Goal: Contribute content: Contribute content

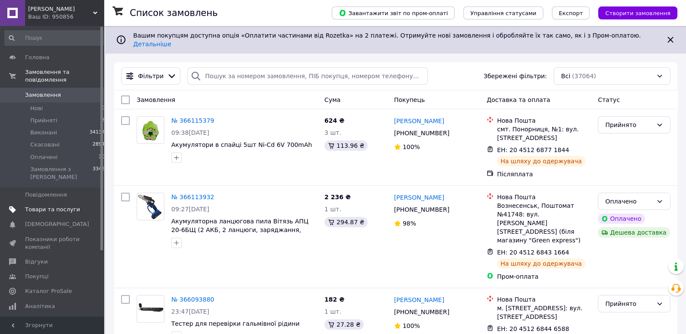
click at [67, 206] on span "Товари та послуги" at bounding box center [52, 210] width 55 height 8
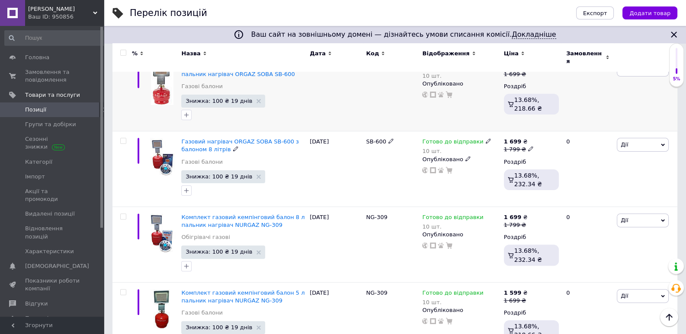
scroll to position [91, 0]
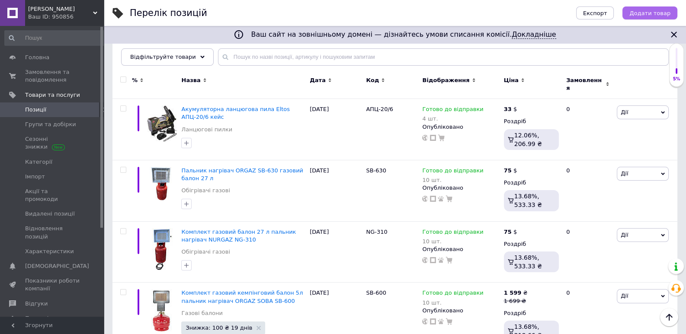
click at [646, 13] on span "Додати товар" at bounding box center [649, 13] width 41 height 6
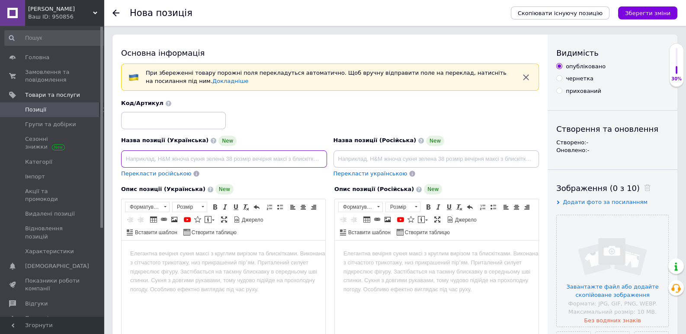
click at [151, 157] on input at bounding box center [224, 158] width 206 height 17
paste input "Комплект газовий кемпінговий балон Intertool 5л газовий обігрівач MIR 3.4 КВТ Д…"
drag, startPoint x: 177, startPoint y: 159, endPoint x: 386, endPoint y: 159, distance: 208.8
click at [327, 159] on input "Комплект газовий кемпінговий балон Intertool 5л газовий обігрівач MIR 3.4 КВТ Д…" at bounding box center [224, 158] width 206 height 17
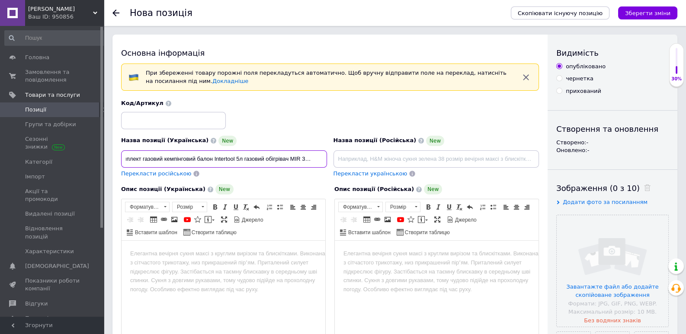
scroll to position [0, 10]
drag, startPoint x: 315, startPoint y: 160, endPoint x: 326, endPoint y: 160, distance: 10.8
click at [326, 160] on input "Комплект газовий кемпінговий балон Intertool 5л газовий обігрівач MIR 3.4 КВТ" at bounding box center [224, 158] width 206 height 17
click at [237, 161] on input "Комплект газовий кемпінговий балон Intertool 5л газовий обігрівач MIR 3.4 кВт" at bounding box center [224, 158] width 206 height 17
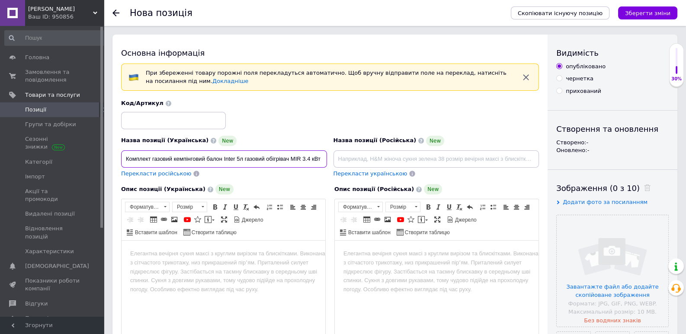
scroll to position [0, 0]
type input "Комплект газовий кемпінговий балон 5л газовий обігрівач MIR 3.4 кВт"
click at [604, 248] on input "file" at bounding box center [612, 271] width 112 height 112
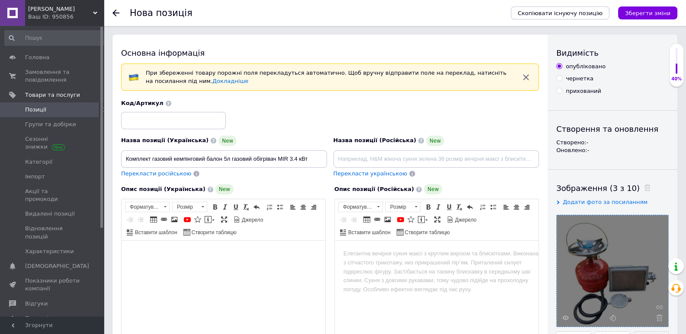
click at [205, 259] on html at bounding box center [223, 295] width 204 height 108
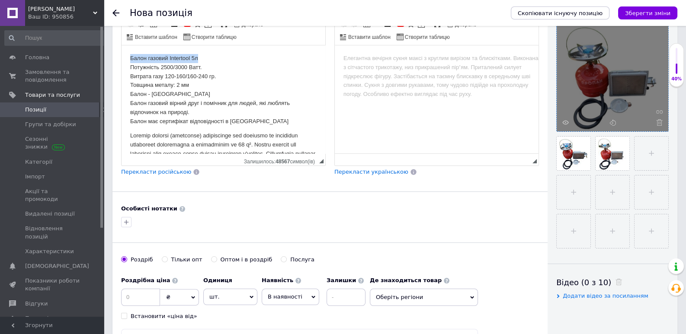
drag, startPoint x: 202, startPoint y: 58, endPoint x: 121, endPoint y: 57, distance: 80.9
click at [121, 57] on html "Балон газовий Intertool 5л Потужність 2500/3000 Ватт. Витрата газу 120-160/160-…" at bounding box center [223, 99] width 204 height 108
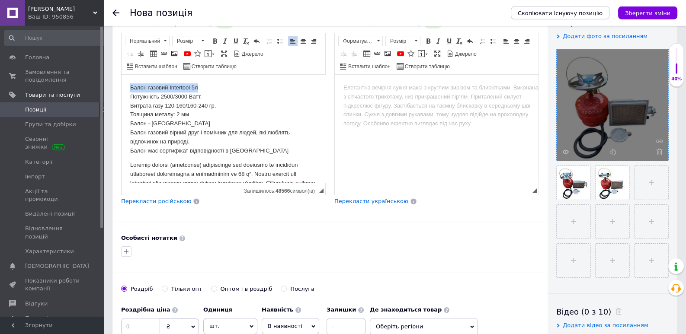
scroll to position [150, 0]
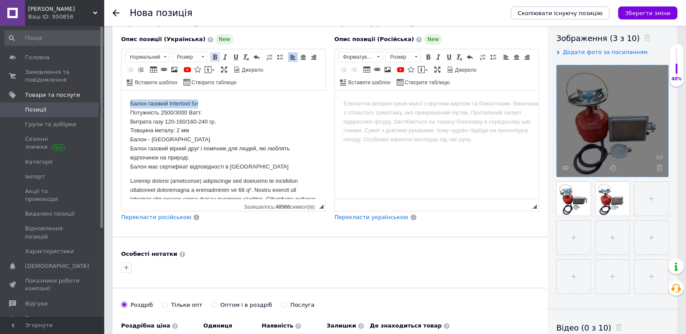
click at [215, 58] on span at bounding box center [214, 57] width 7 height 7
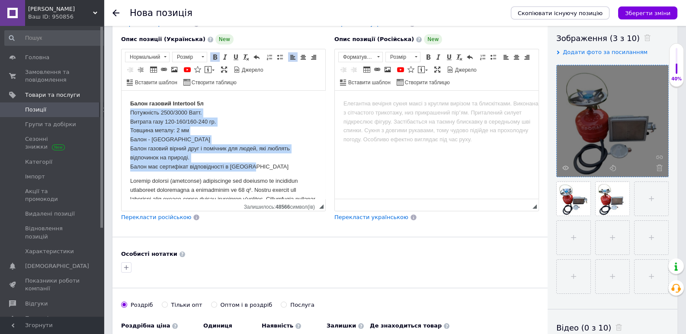
drag, startPoint x: 249, startPoint y: 167, endPoint x: 118, endPoint y: 112, distance: 141.7
click at [121, 112] on html "Балон газовий Intertool 5л Потужність 2500/3000 Ватт. Витрата газу 120-160/160-…" at bounding box center [223, 145] width 204 height 108
click at [277, 58] on span at bounding box center [279, 57] width 7 height 7
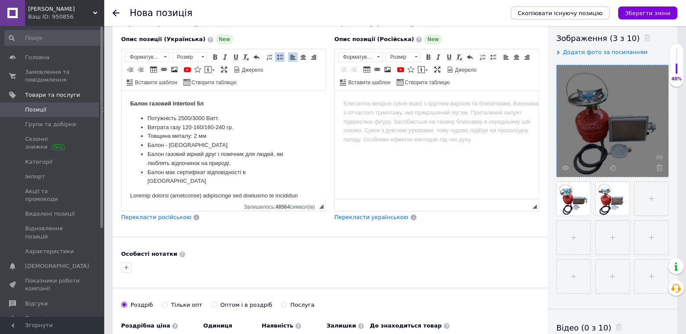
click at [195, 103] on strong "Балон газовий Intertool 5л" at bounding box center [167, 103] width 74 height 6
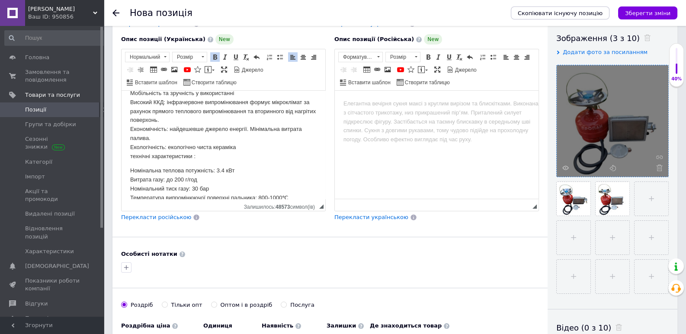
scroll to position [227, 0]
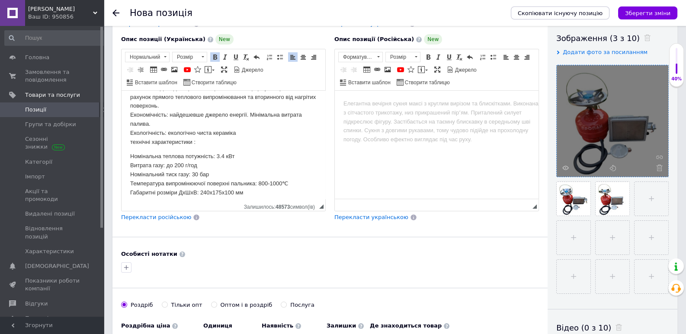
click at [192, 143] on p "Мобільність та зручність у використанні Високий ККД: інфрачервоне випромінюванн…" at bounding box center [223, 111] width 186 height 72
drag, startPoint x: 227, startPoint y: 143, endPoint x: 123, endPoint y: 140, distance: 103.8
drag, startPoint x: 80, startPoint y: 45, endPoint x: 216, endPoint y: 77, distance: 139.2
click at [216, 57] on span at bounding box center [214, 57] width 7 height 7
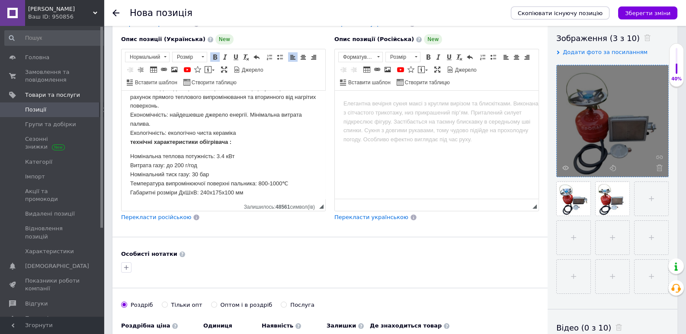
drag, startPoint x: 180, startPoint y: 159, endPoint x: 166, endPoint y: 153, distance: 15.3
click at [180, 159] on p "Номінальна теплова потужність: 3.4 кВт Витрата газу: до 200 г/год Номінальний т…" at bounding box center [223, 179] width 186 height 54
click at [133, 144] on strong "технічні характеристики обігрівача :" at bounding box center [180, 142] width 101 height 6
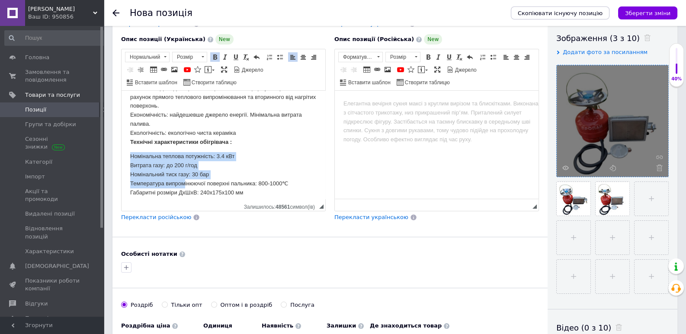
scroll to position [234, 0]
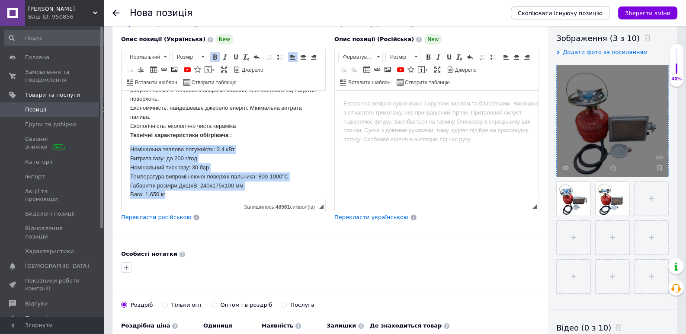
drag, startPoint x: 131, startPoint y: 157, endPoint x: 262, endPoint y: 242, distance: 156.0
click at [278, 55] on span at bounding box center [279, 57] width 7 height 7
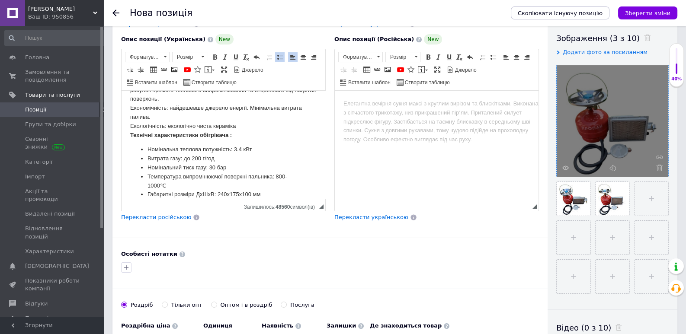
click at [270, 150] on li "Номінальна теплова потужність: 3.4 кВт" at bounding box center [223, 149] width 152 height 9
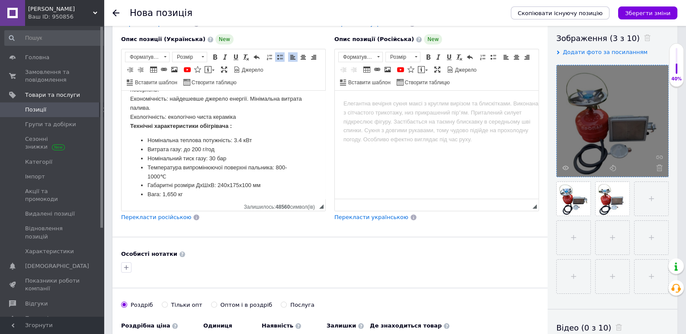
scroll to position [198, 0]
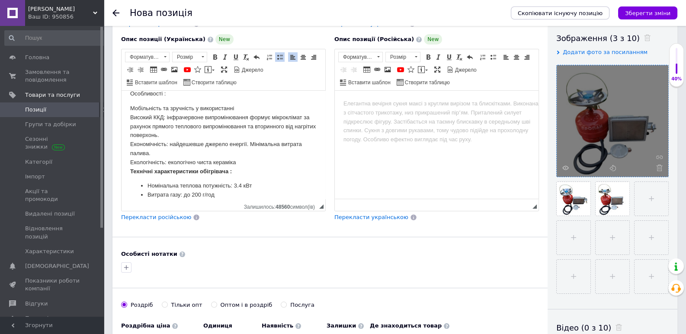
click at [163, 96] on p "Особливості :" at bounding box center [223, 94] width 186 height 9
drag, startPoint x: 194, startPoint y: 95, endPoint x: 220, endPoint y: 98, distance: 26.1
click at [211, 96] on p "Особливості обігрівача :" at bounding box center [223, 94] width 186 height 9
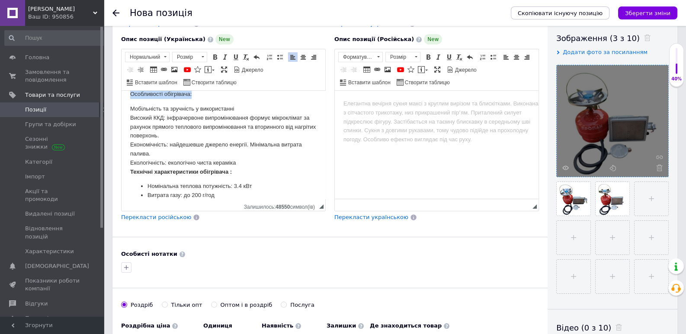
drag, startPoint x: 204, startPoint y: 97, endPoint x: 127, endPoint y: 95, distance: 76.5
click at [213, 57] on span at bounding box center [214, 57] width 7 height 7
click at [242, 139] on p "Мобільність та зручність у використанні Високий ККД: інфрачервоне випромінюванн…" at bounding box center [223, 141] width 186 height 72
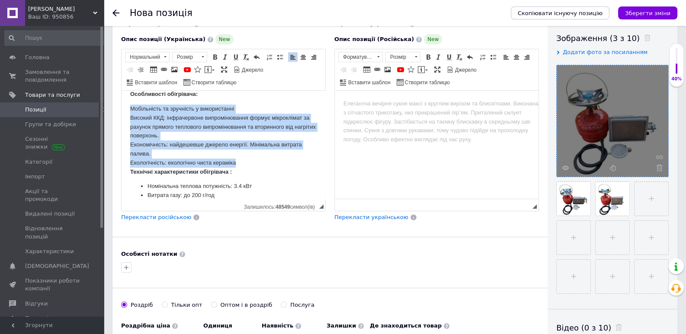
drag, startPoint x: 131, startPoint y: 108, endPoint x: 243, endPoint y: 142, distance: 116.3
click at [240, 159] on p "Мобільність та зручність у використанні Високий ККД: інфрачервоне випромінюванн…" at bounding box center [223, 141] width 186 height 72
drag, startPoint x: 277, startPoint y: 58, endPoint x: 274, endPoint y: 73, distance: 15.4
click at [277, 57] on span at bounding box center [279, 57] width 7 height 7
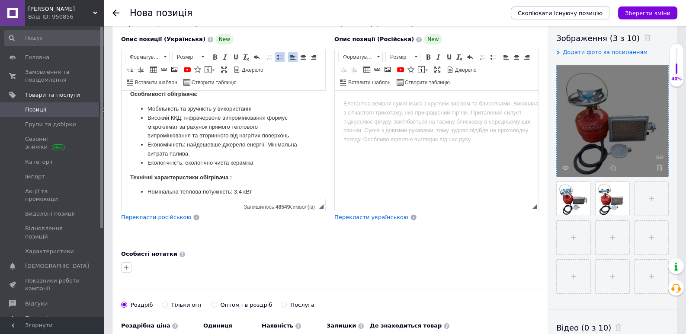
click at [275, 129] on li "Високий ККД: інфрачервоне випромінювання формує мікроклімат за рахунок прямого …" at bounding box center [223, 127] width 152 height 27
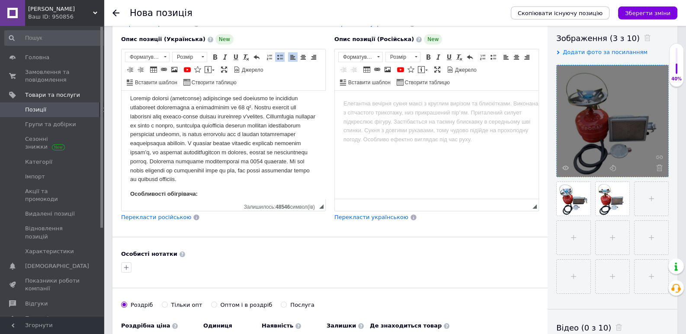
scroll to position [61, 0]
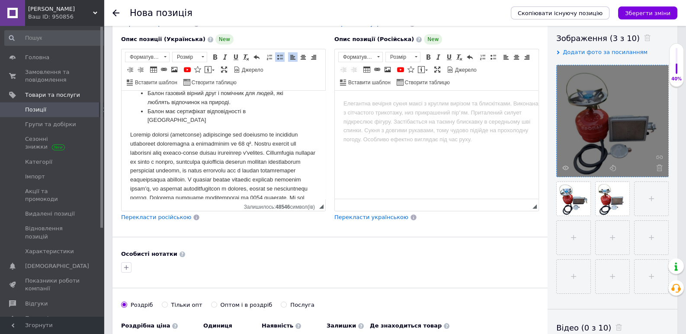
click at [251, 136] on p "Редактор, 1AE1F7E4-07A4-431F-AB51-AA4006D169AE" at bounding box center [223, 176] width 186 height 90
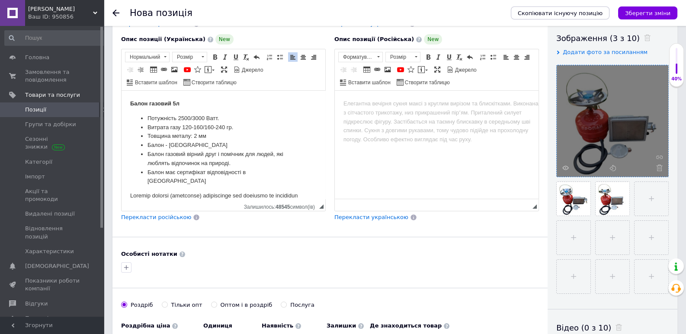
scroll to position [45, 0]
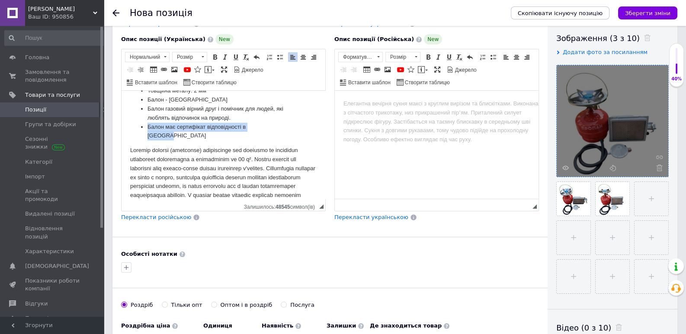
drag, startPoint x: 275, startPoint y: 129, endPoint x: 146, endPoint y: 125, distance: 128.9
click at [147, 127] on li "Балон має сертифікат відповідності в [GEOGRAPHIC_DATA]" at bounding box center [223, 132] width 152 height 18
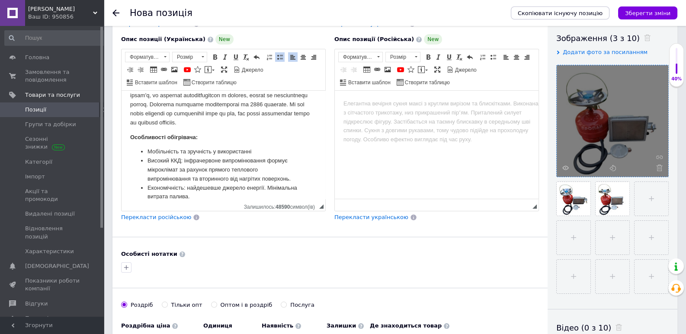
scroll to position [182, 0]
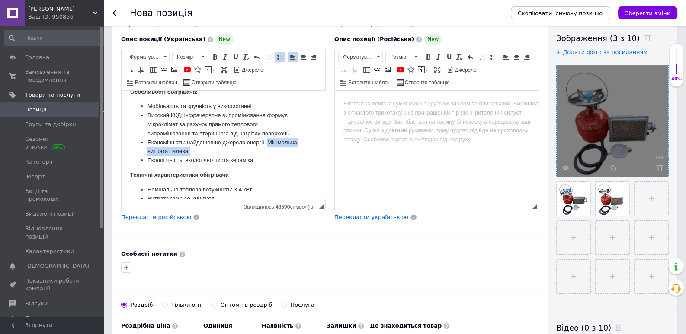
drag, startPoint x: 228, startPoint y: 162, endPoint x: 182, endPoint y: 144, distance: 49.3
click at [147, 162] on ul "Мобільність та зручність у використанні Високий ККД: інфрачервоне випромінюванн…" at bounding box center [223, 133] width 186 height 63
click at [278, 54] on span at bounding box center [279, 57] width 7 height 7
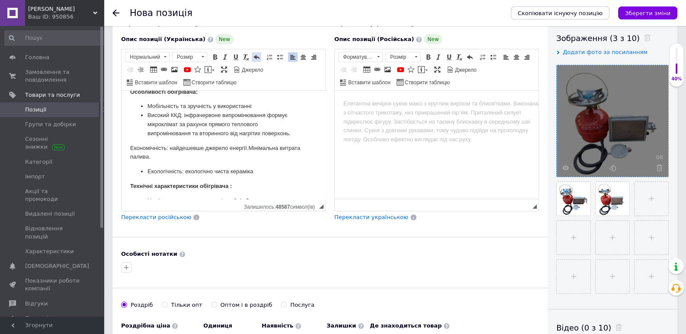
click at [254, 54] on span at bounding box center [256, 57] width 7 height 7
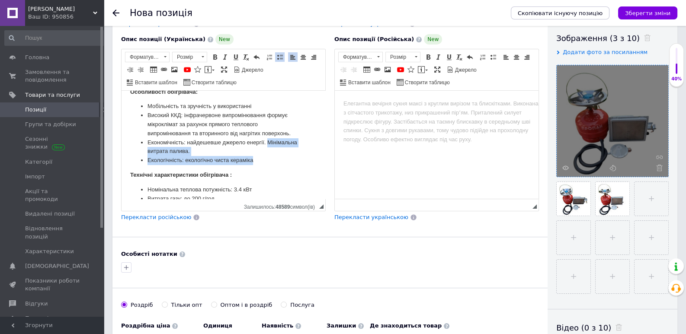
drag, startPoint x: 204, startPoint y: 174, endPoint x: 149, endPoint y: 145, distance: 62.5
click at [147, 147] on ul "Мобільність та зручність у використанні Високий ККД: інфрачервоне випромінюванн…" at bounding box center [223, 133] width 186 height 63
click at [278, 57] on span at bounding box center [279, 57] width 7 height 7
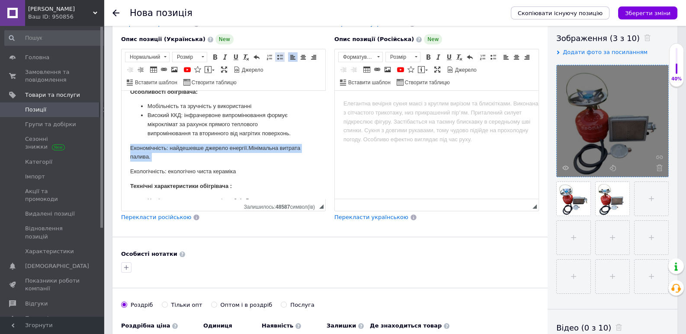
click at [278, 57] on span at bounding box center [279, 57] width 7 height 7
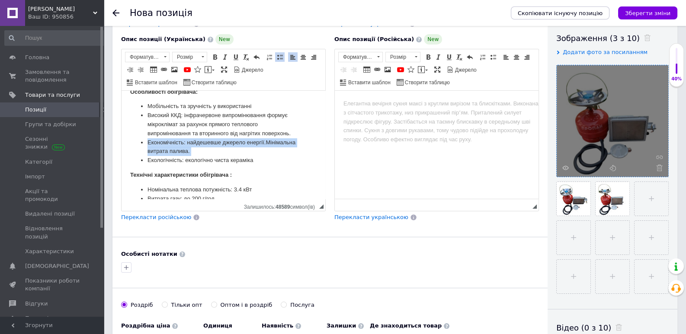
click at [287, 138] on li "Високий ККД: інфрачервоне випромінювання формує мікроклімат за рахунок прямого …" at bounding box center [223, 124] width 152 height 27
click at [150, 157] on li "Економічність: найдешевше джерело енергії. Мінімальна витрата палива." at bounding box center [223, 147] width 152 height 18
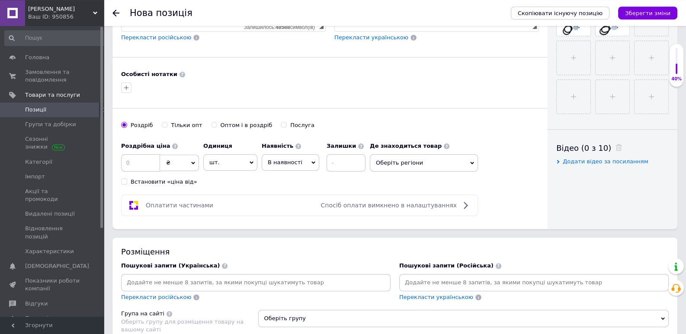
scroll to position [332, 0]
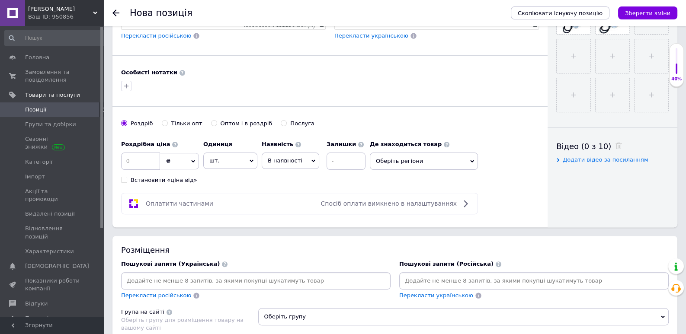
click at [184, 163] on span "₴" at bounding box center [179, 161] width 39 height 16
click at [146, 161] on input at bounding box center [140, 161] width 39 height 17
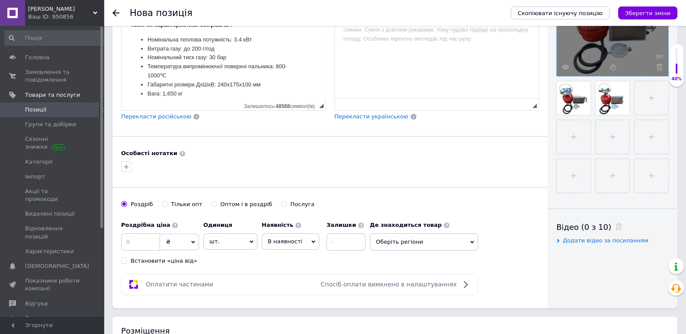
scroll to position [422, 0]
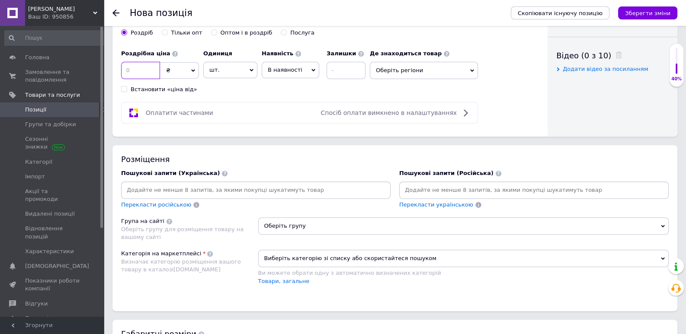
click at [137, 71] on input at bounding box center [140, 70] width 39 height 17
click at [178, 74] on span "₴" at bounding box center [179, 70] width 39 height 16
click at [173, 86] on li "$" at bounding box center [179, 88] width 38 height 12
click at [157, 71] on input at bounding box center [140, 70] width 39 height 17
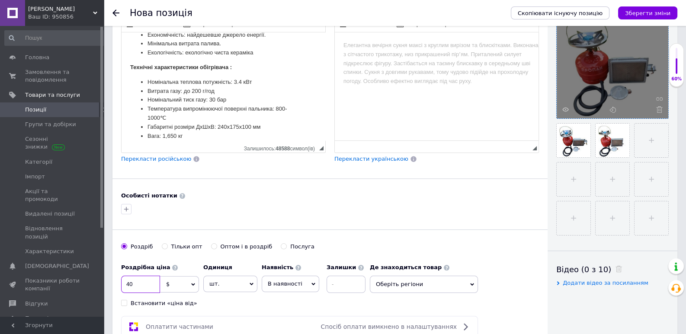
scroll to position [195, 0]
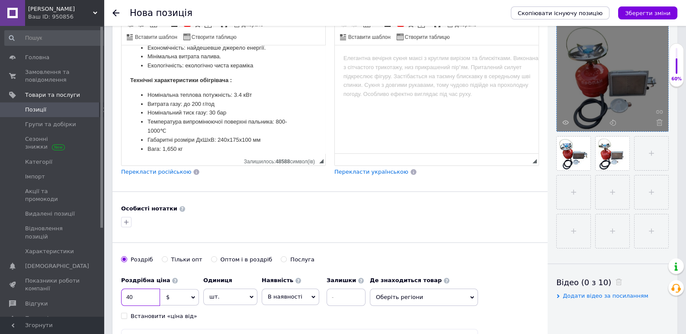
type input "40"
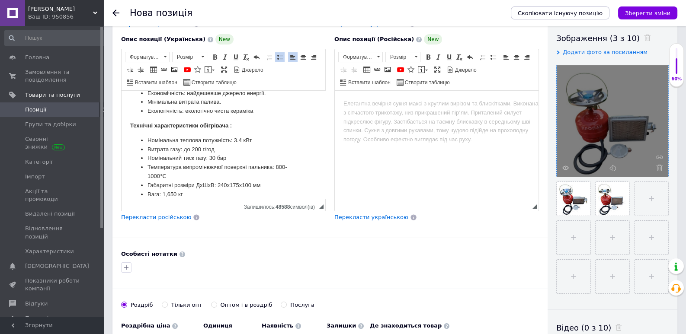
scroll to position [0, 0]
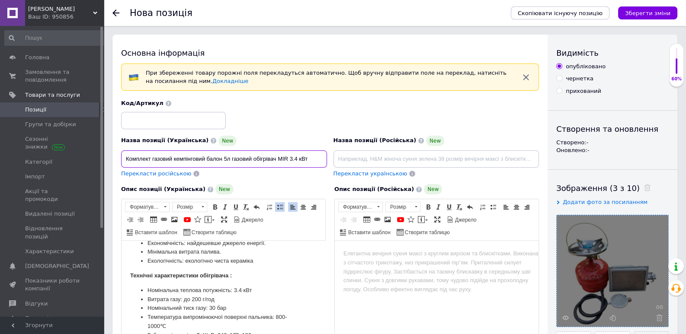
drag, startPoint x: 230, startPoint y: 158, endPoint x: 152, endPoint y: 160, distance: 77.8
click at [152, 160] on input "Комплект газовий кемпінговий балон 5л газовий обігрівач MIR 3.4 кВт" at bounding box center [224, 158] width 206 height 17
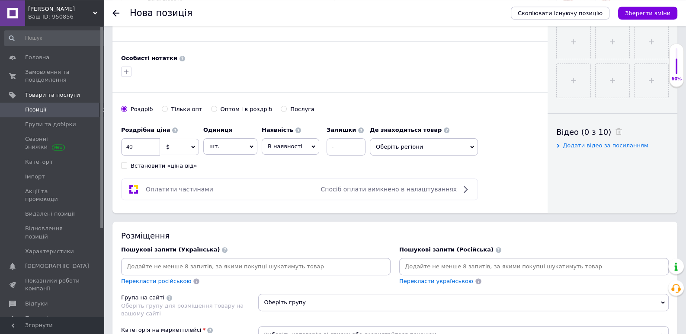
scroll to position [363, 0]
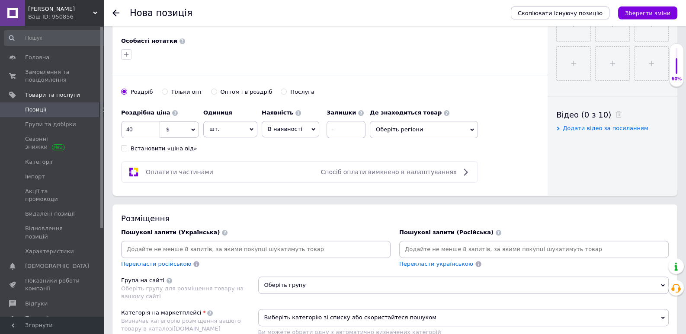
click at [197, 247] on input at bounding box center [256, 249] width 266 height 13
paste input "газовий кемпінговий балон 5л"
type input "газовий кемпінговий балон 5л"
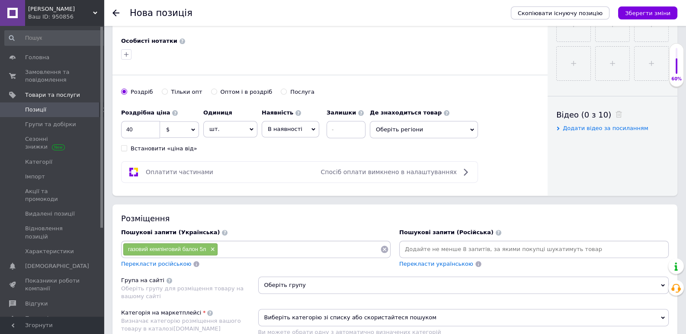
paste input "газовий кемпінговий балон 5л"
drag, startPoint x: 275, startPoint y: 249, endPoint x: 243, endPoint y: 250, distance: 31.6
click at [243, 250] on input "газовий кемпінговий балон 5л" at bounding box center [299, 249] width 162 height 13
type input "газовий балон 5л"
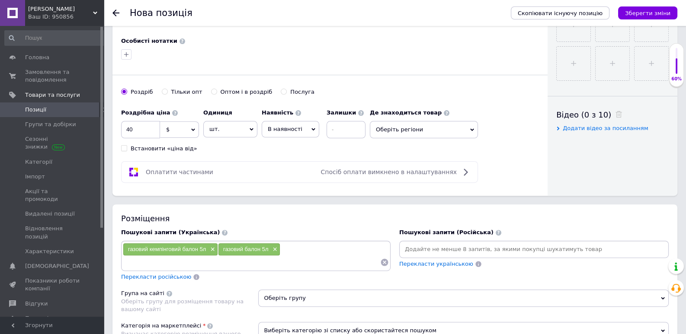
paste input "газовий кемпінговий балон 5л"
drag, startPoint x: 184, startPoint y: 264, endPoint x: 109, endPoint y: 259, distance: 75.4
click at [123, 267] on input "газовий кемпінговий балон 5л" at bounding box center [251, 262] width 257 height 13
type input "балон 5л"
paste input "газовий кемпінговий балон 5л"
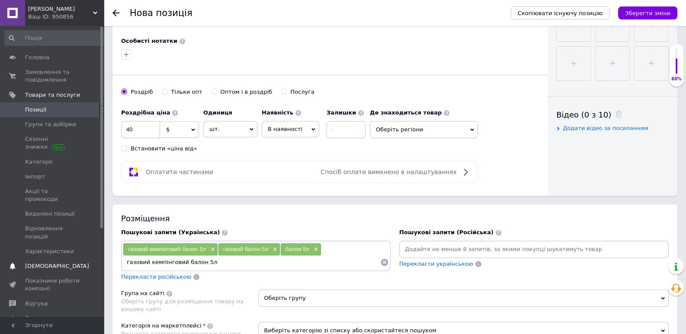
drag, startPoint x: 184, startPoint y: 261, endPoint x: 82, endPoint y: 249, distance: 102.8
click at [123, 259] on input "газовий кемпінговий балон 5л" at bounding box center [251, 262] width 257 height 13
click at [143, 262] on input "балон 5л" at bounding box center [251, 262] width 257 height 13
type input "балон газовий 5л"
type input "балони газові 5л"
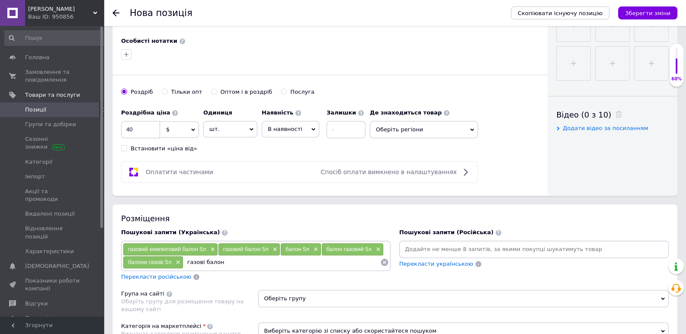
type input "газові балони"
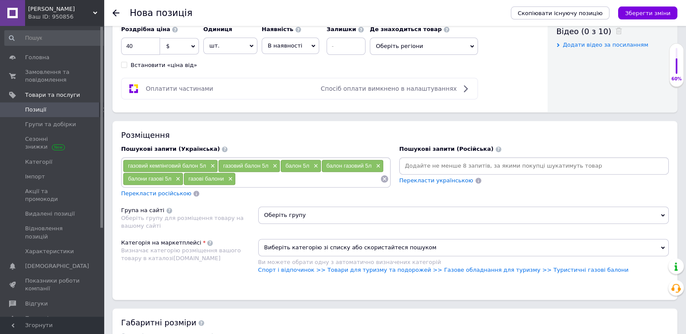
scroll to position [454, 0]
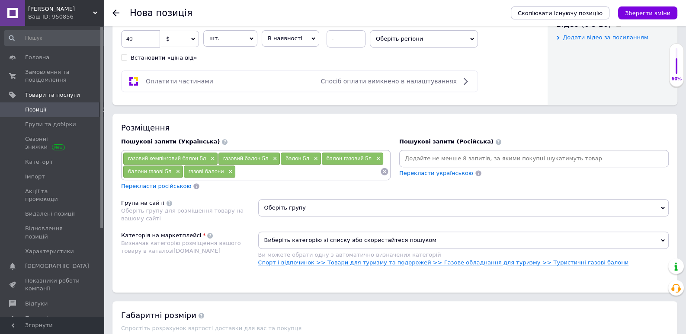
click at [526, 261] on link "Спорт і відпочинок >> Товари для туризму та подорожей >> Газове обладнання для …" at bounding box center [443, 262] width 371 height 6
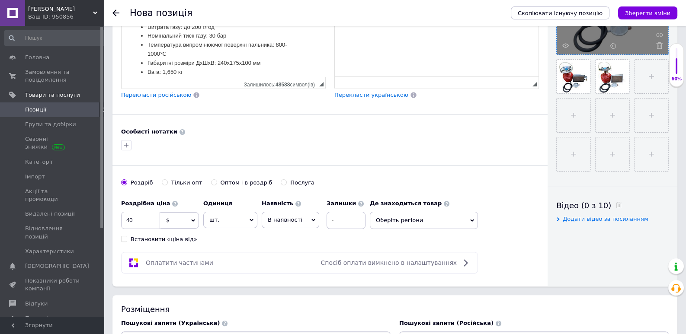
scroll to position [91, 0]
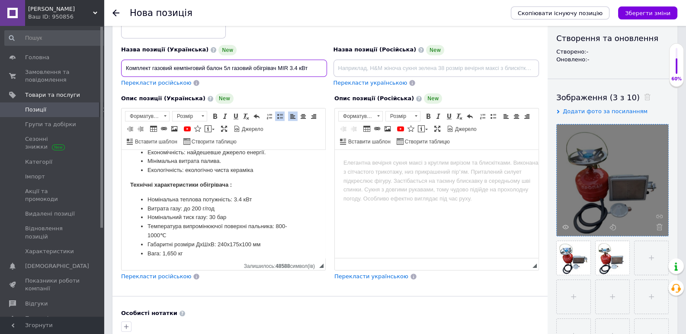
drag, startPoint x: 232, startPoint y: 66, endPoint x: 288, endPoint y: 71, distance: 55.6
click at [288, 71] on input "Комплект газовий кемпінговий балон 5л газовий обігрівач MIR 3.4 кВт" at bounding box center [224, 68] width 206 height 17
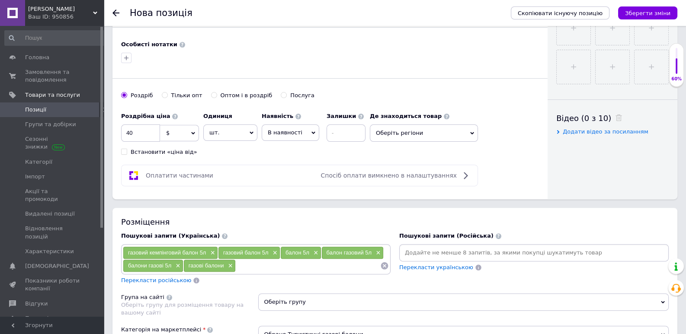
scroll to position [363, 0]
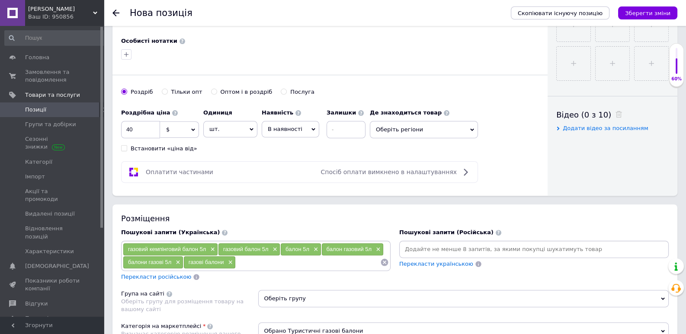
click at [265, 262] on input at bounding box center [308, 262] width 144 height 13
paste input "газовий обігрівач MIR"
type input "газовий обігрівач MIR"
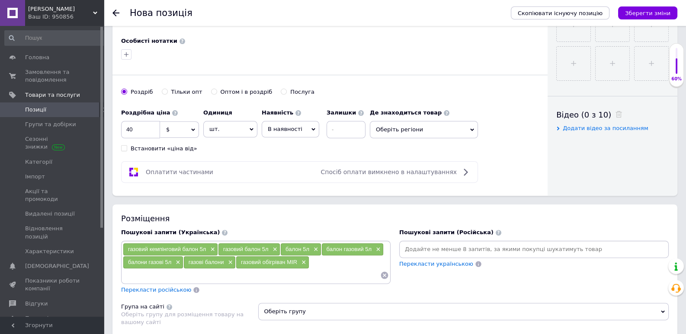
paste input "газовий обігрівач MIR"
drag, startPoint x: 174, startPoint y: 276, endPoint x: 201, endPoint y: 275, distance: 27.3
click at [201, 275] on input "газовий обігрівач MIR" at bounding box center [251, 275] width 257 height 13
type input "газовий обігрівач мир"
paste input "газовий обігрівач MIR"
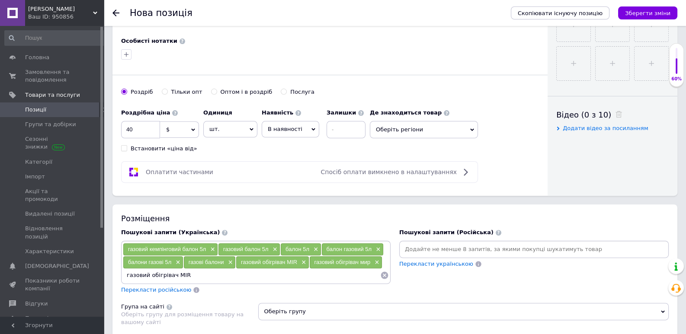
drag, startPoint x: 174, startPoint y: 275, endPoint x: 198, endPoint y: 274, distance: 23.8
click at [198, 274] on input "газовий обігрівач MIR" at bounding box center [251, 275] width 257 height 13
type input "газовий обігрівач мір"
paste input "газовий обігрівач MIR"
drag, startPoint x: 221, startPoint y: 275, endPoint x: 196, endPoint y: 264, distance: 26.9
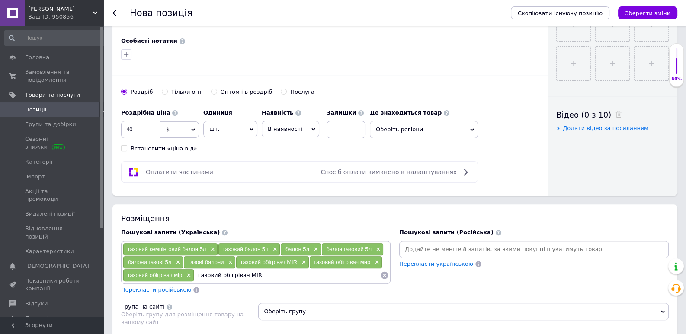
click at [196, 272] on input "газовий обігрівач MIR" at bounding box center [287, 275] width 186 height 13
type input "обігрівач MIR"
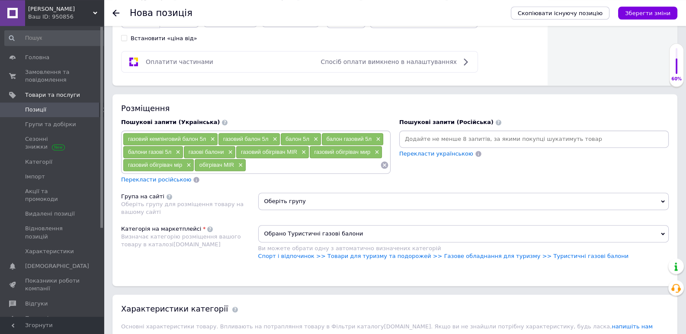
scroll to position [499, 0]
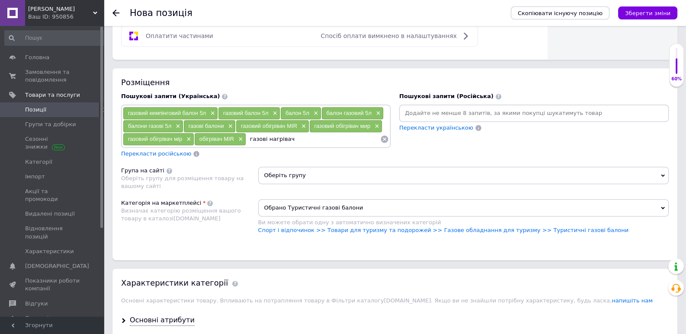
type input "газові нагрівачі"
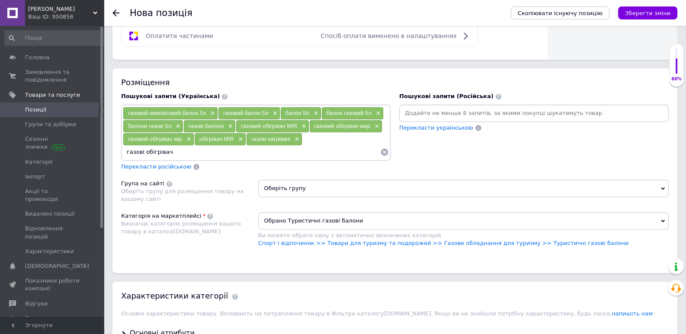
type input "газові обігрівачі"
type input "обігрівач газовий"
click at [309, 189] on span "Оберіть групу" at bounding box center [463, 188] width 411 height 17
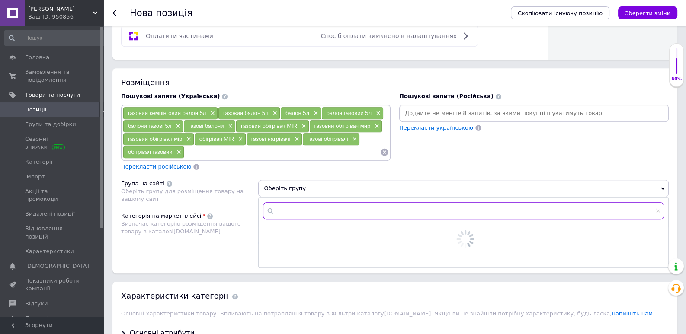
click at [302, 205] on input "text" at bounding box center [463, 210] width 401 height 17
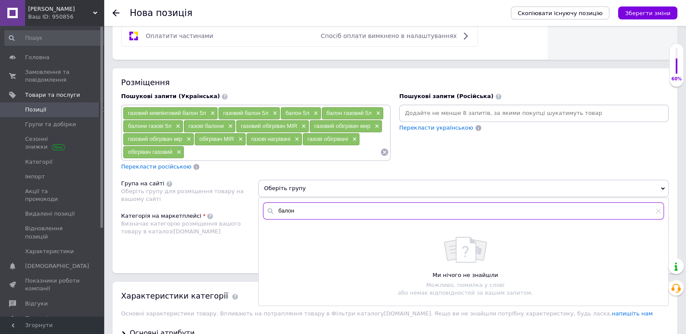
click at [287, 212] on input "балон" at bounding box center [463, 210] width 401 height 17
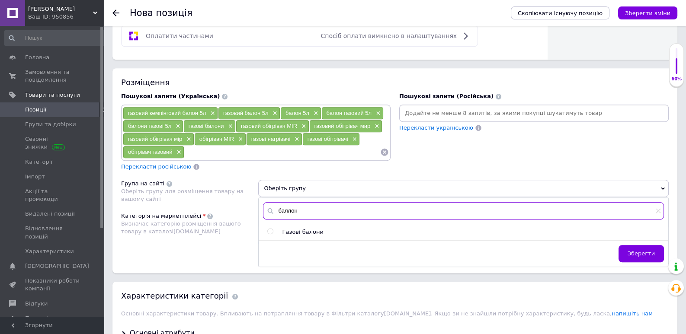
type input "баллон"
click at [270, 230] on input "radio" at bounding box center [270, 232] width 6 height 6
radio input "true"
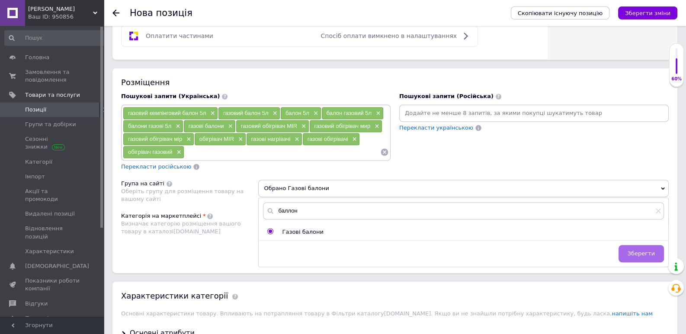
click at [649, 250] on span "Зберегти" at bounding box center [640, 253] width 27 height 6
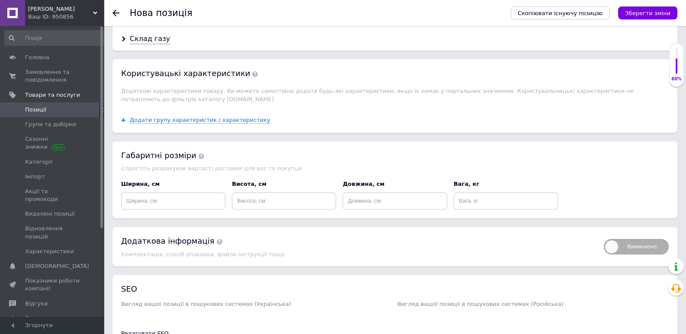
scroll to position [869, 0]
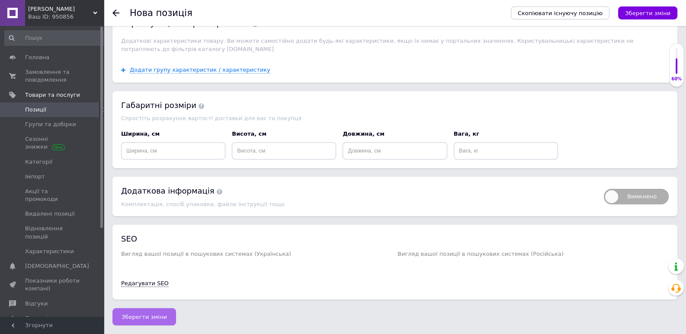
click at [166, 319] on button "Зберегти зміни" at bounding box center [144, 316] width 64 height 17
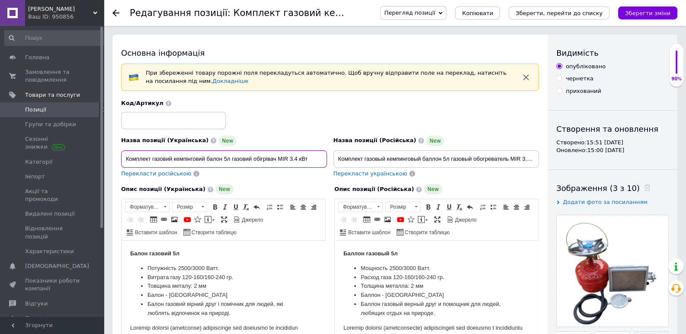
drag, startPoint x: 278, startPoint y: 159, endPoint x: 287, endPoint y: 158, distance: 8.7
click at [287, 158] on input "Комплект газовий кемпінговий балон 5л газовий обігрівач MIR 3.4 кВт" at bounding box center [224, 158] width 206 height 17
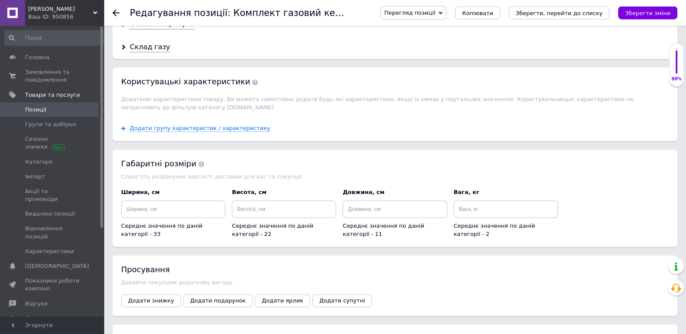
scroll to position [726, 0]
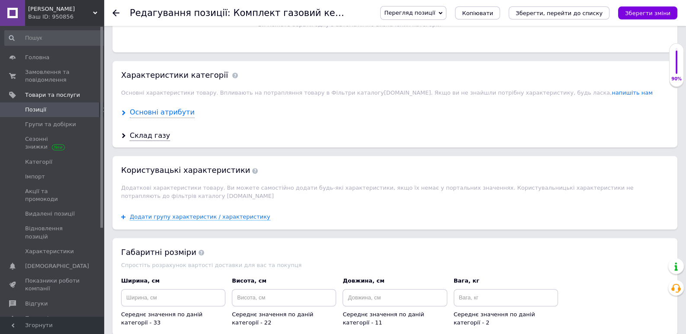
click at [177, 111] on div "Основні атрибути" at bounding box center [162, 113] width 65 height 10
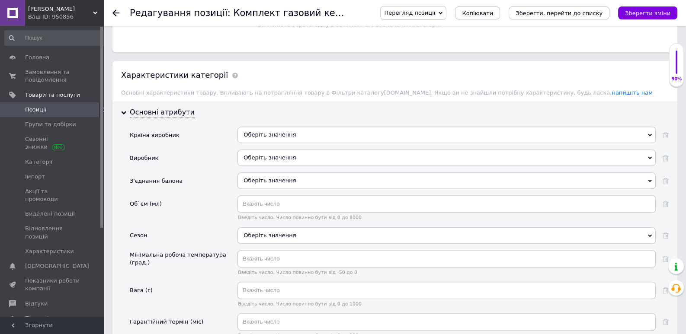
click at [261, 131] on div "Оберіть значення" at bounding box center [446, 135] width 418 height 16
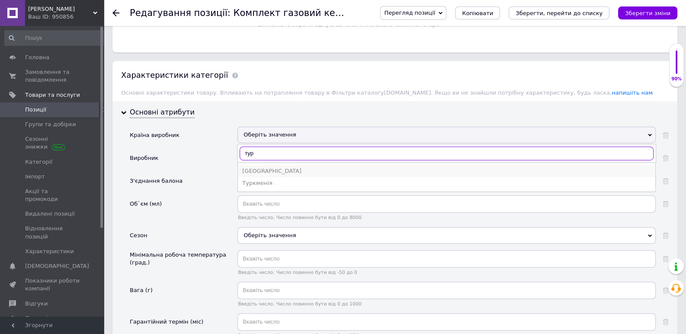
type input "тур"
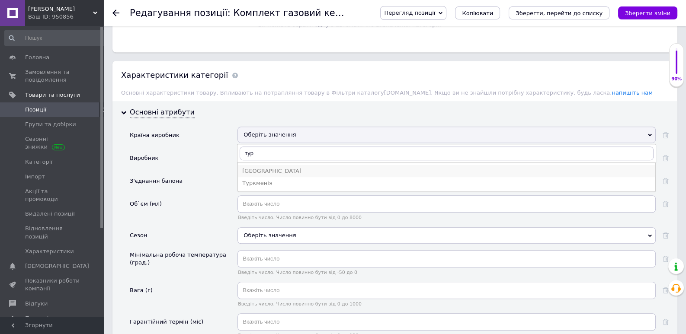
click at [260, 168] on div "[GEOGRAPHIC_DATA]" at bounding box center [446, 171] width 409 height 8
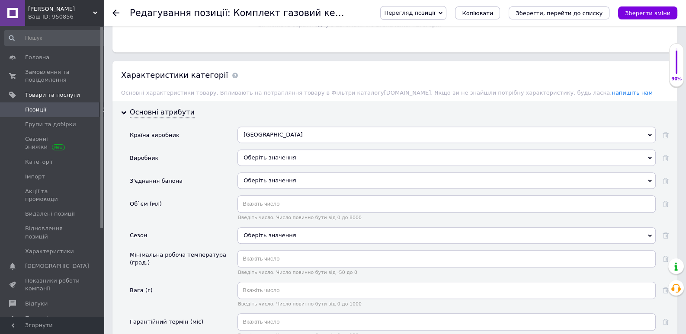
click at [257, 157] on div "Оберіть значення" at bounding box center [446, 158] width 418 height 16
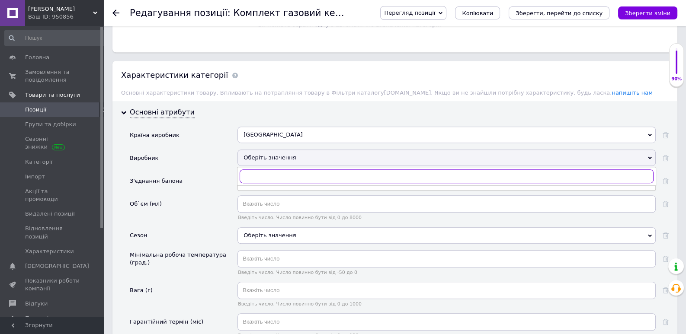
paste input "MIR"
type input "MIR"
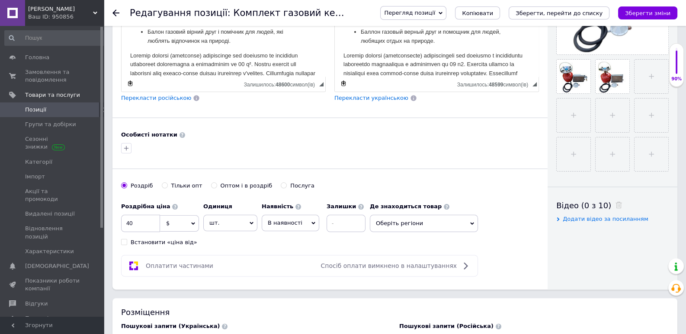
scroll to position [0, 0]
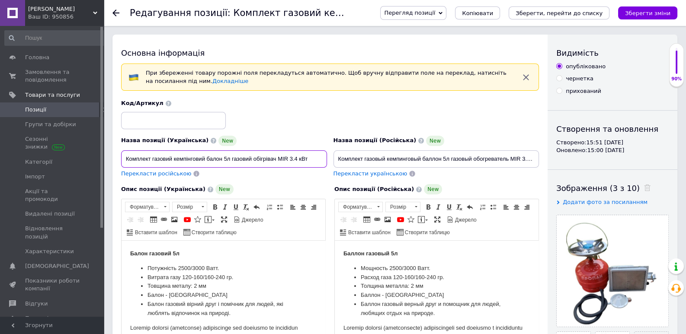
click at [278, 159] on input "Комплект газовий кемпінговий балон 5л газовий обігрівач MIR 3.4 кВт" at bounding box center [224, 158] width 206 height 17
type input "Комплект газовий кемпінговий балон 5л газовий обігрівач Nurgaz MIR 3.4 кВт"
click at [511, 160] on input "Комплект газовый кемпинговый баллон 5л газовый обогреватель MIR 3.4 кВт" at bounding box center [436, 158] width 206 height 17
type input "Комплект газовый кемпинговый баллон 5л газовый обогреватель Nurgaz MIR 3.4 кВт"
drag, startPoint x: 278, startPoint y: 159, endPoint x: 295, endPoint y: 160, distance: 17.3
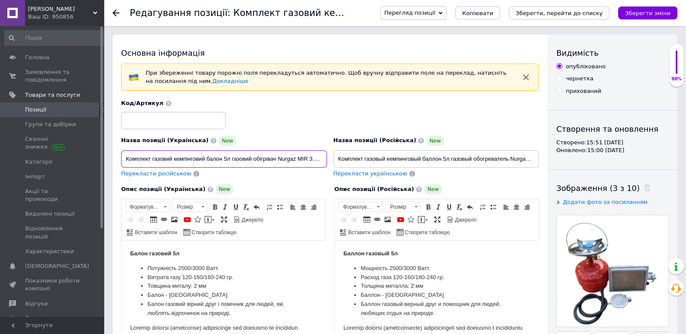
click at [295, 160] on input "Комплект газовий кемпінговий балон 5л газовий обігрівач Nurgaz MIR 3.4 кВт" at bounding box center [224, 158] width 206 height 17
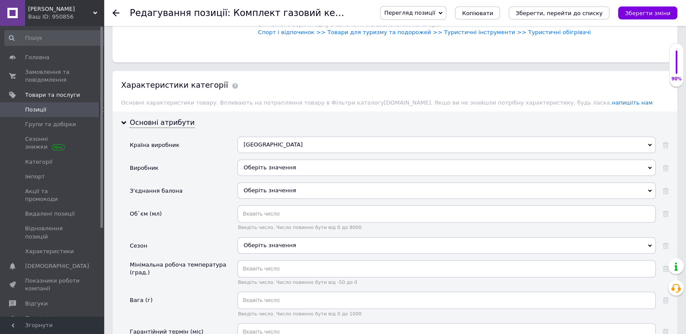
scroll to position [772, 0]
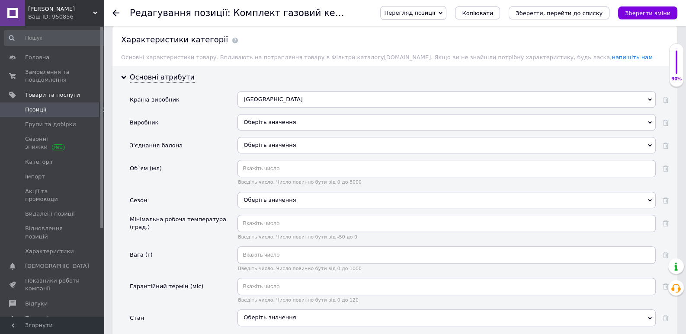
click at [258, 122] on div "Оберіть значення" at bounding box center [446, 122] width 418 height 16
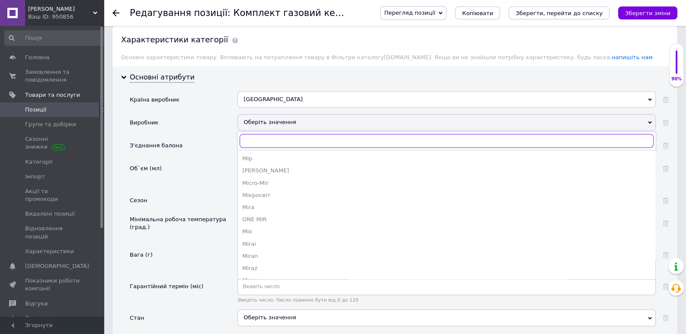
paste input "Nurgaz"
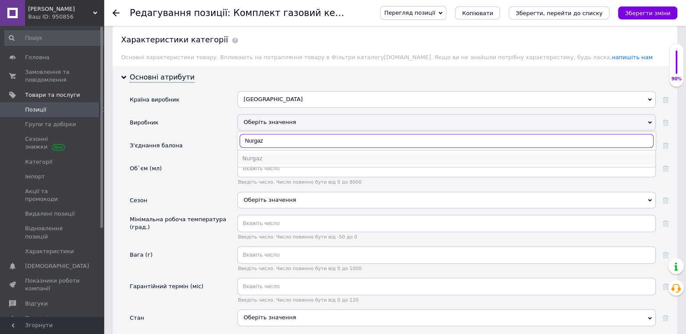
type input "Nurgaz"
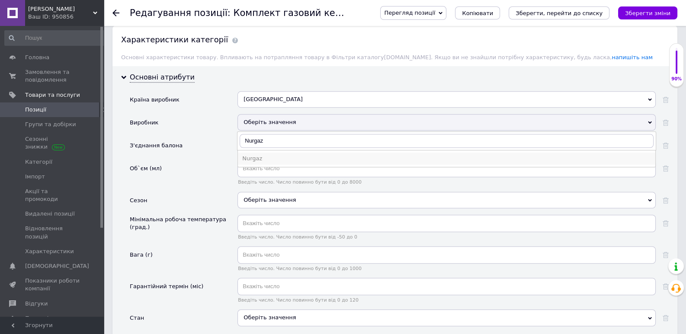
click at [253, 157] on div "Nurgaz" at bounding box center [446, 159] width 409 height 8
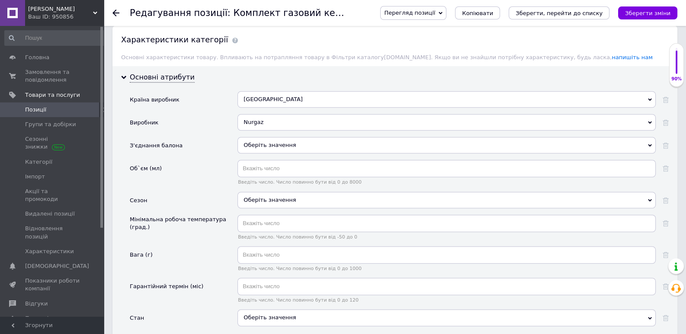
click at [251, 145] on div "Оберіть значення" at bounding box center [446, 145] width 418 height 16
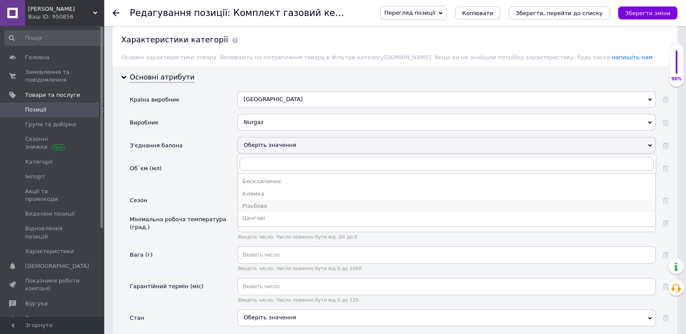
click at [255, 202] on div "Різьбове" at bounding box center [446, 206] width 409 height 8
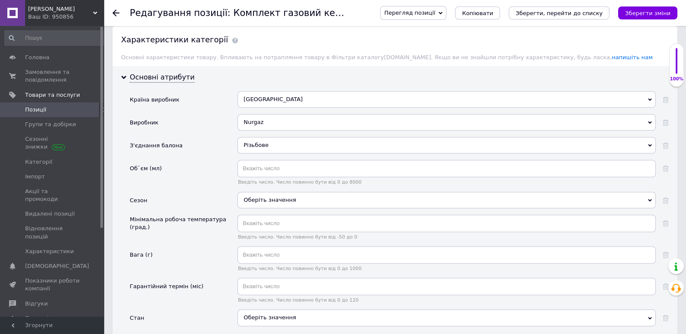
click at [255, 202] on div "Оберіть значення" at bounding box center [446, 200] width 418 height 16
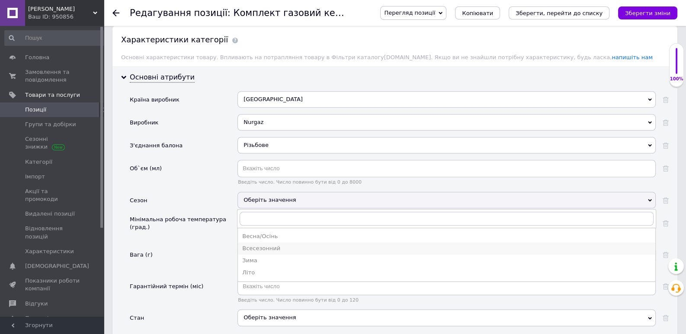
click at [259, 247] on div "Всесезонний" at bounding box center [446, 249] width 409 height 8
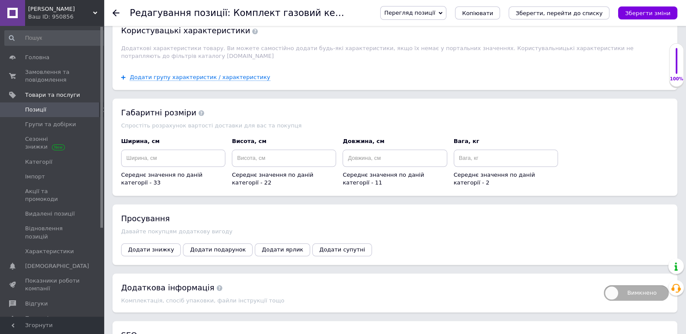
scroll to position [1260, 0]
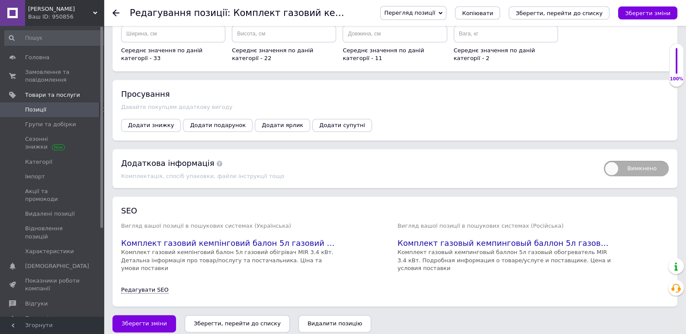
click at [220, 320] on icon "Зберегти, перейти до списку" at bounding box center [237, 323] width 87 height 6
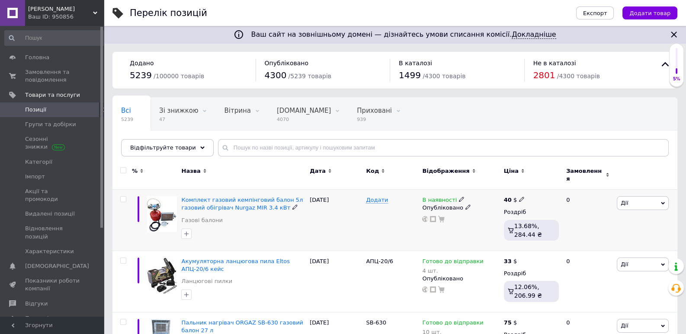
click at [459, 197] on icon at bounding box center [461, 199] width 5 height 5
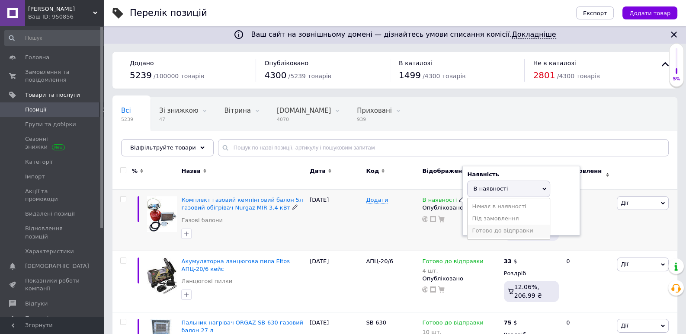
click at [486, 226] on li "Готово до відправки" at bounding box center [508, 231] width 82 height 12
click at [486, 221] on input at bounding box center [500, 229] width 66 height 17
type input "8"
click at [437, 232] on div "В наявності Наявність [PERSON_NAME] до відправки В наявності Немає в наявності …" at bounding box center [460, 220] width 81 height 61
